Goal: Complete application form

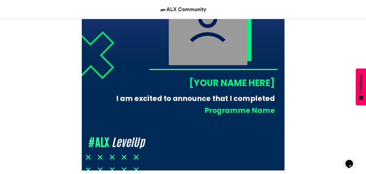
scroll to position [217, 0]
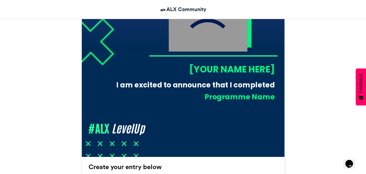
click at [234, 67] on div "[YOUR NAME HERE]" at bounding box center [212, 69] width 126 height 12
click at [234, 69] on div "[YOUR NAME HERE]" at bounding box center [212, 69] width 126 height 12
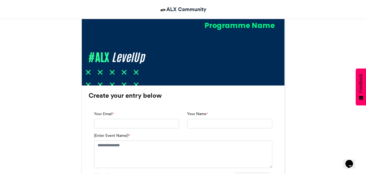
scroll to position [325, 0]
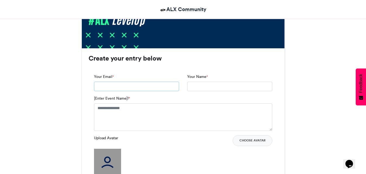
click at [177, 88] on input "Your Email *" at bounding box center [136, 87] width 85 height 10
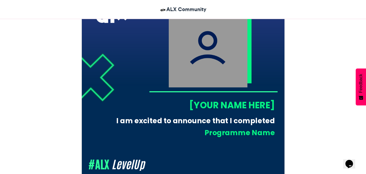
scroll to position [163, 0]
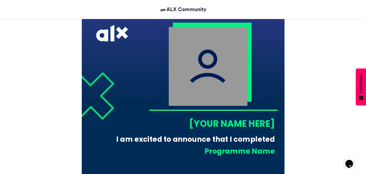
click at [204, 63] on img at bounding box center [208, 66] width 79 height 79
click at [242, 120] on div "[YOUR NAME HERE]" at bounding box center [212, 123] width 126 height 12
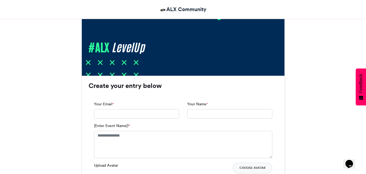
scroll to position [298, 0]
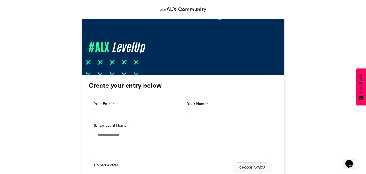
click at [165, 109] on input "Your Email *" at bounding box center [136, 114] width 85 height 10
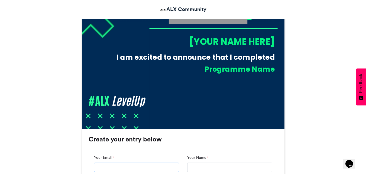
scroll to position [244, 0]
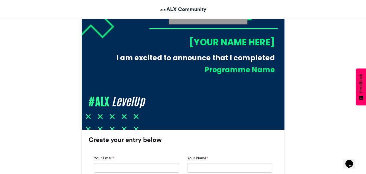
click at [214, 53] on div "I am excited to announce that I completed" at bounding box center [192, 58] width 163 height 10
click at [221, 40] on div "[YOUR NAME HERE]" at bounding box center [212, 42] width 126 height 12
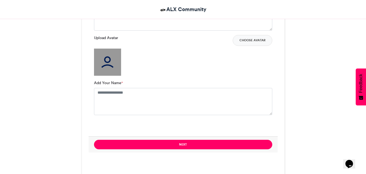
scroll to position [406, 0]
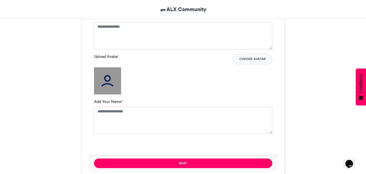
click at [109, 85] on img at bounding box center [107, 80] width 27 height 27
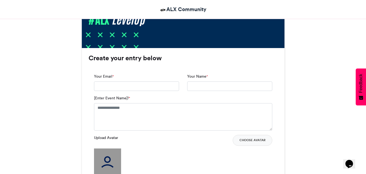
scroll to position [325, 0]
click at [139, 85] on input "Your Email *" at bounding box center [136, 87] width 85 height 10
type input "**********"
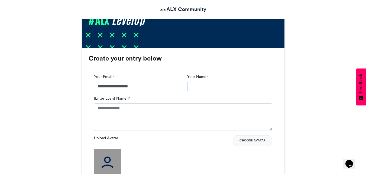
click at [227, 84] on input "Your Name *" at bounding box center [229, 87] width 85 height 10
type input "**********"
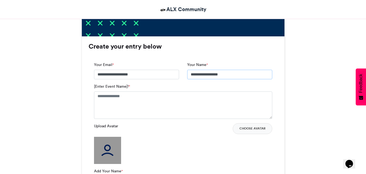
scroll to position [352, 0]
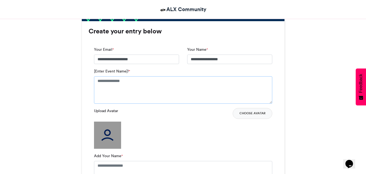
click at [161, 78] on textarea "[Enter Event Name]! *" at bounding box center [183, 89] width 178 height 27
click at [167, 86] on textarea "[Enter Event Name]! *" at bounding box center [183, 89] width 178 height 27
paste textarea "**********"
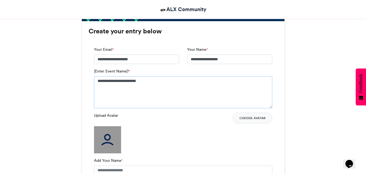
drag, startPoint x: 179, startPoint y: 78, endPoint x: 77, endPoint y: 79, distance: 102.4
type textarea "**********"
